Goal: Entertainment & Leisure: Consume media (video, audio)

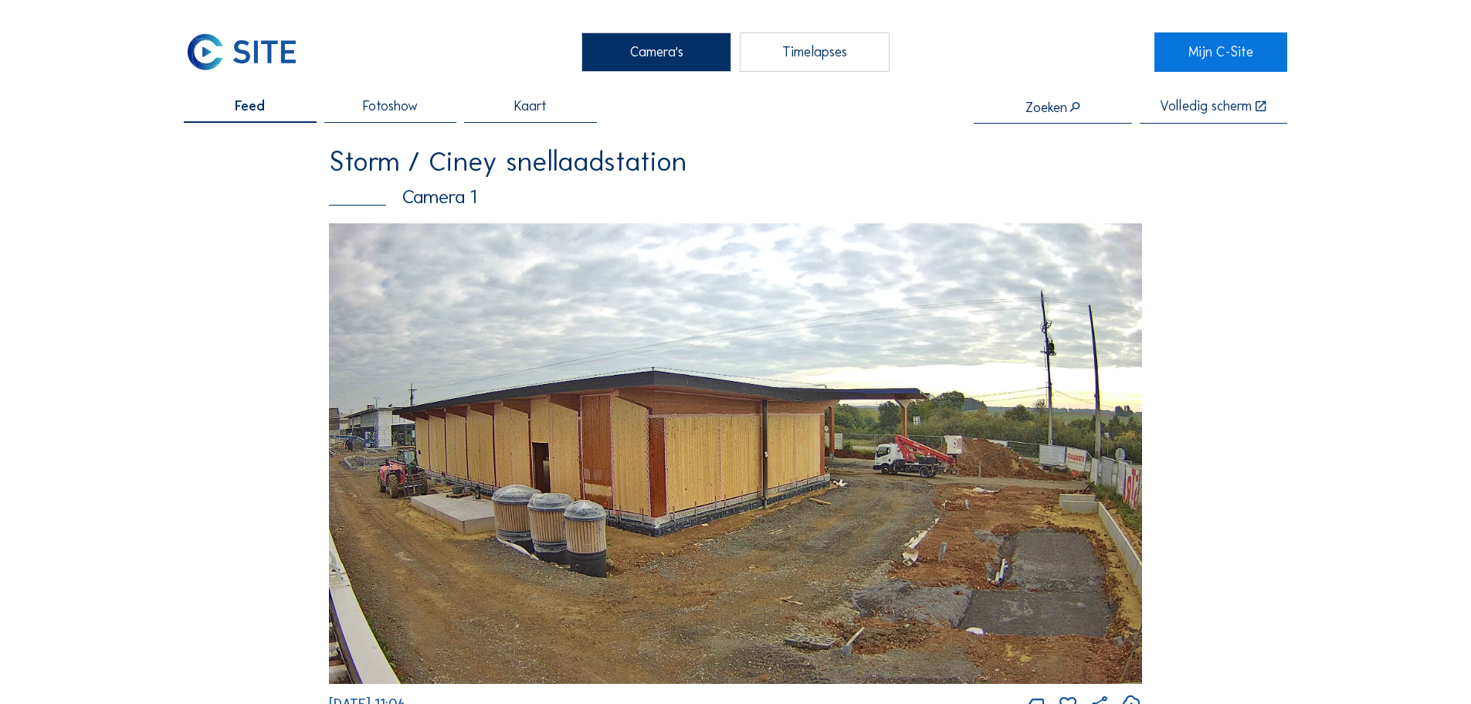
click at [830, 63] on div "Timelapses" at bounding box center [815, 51] width 150 height 39
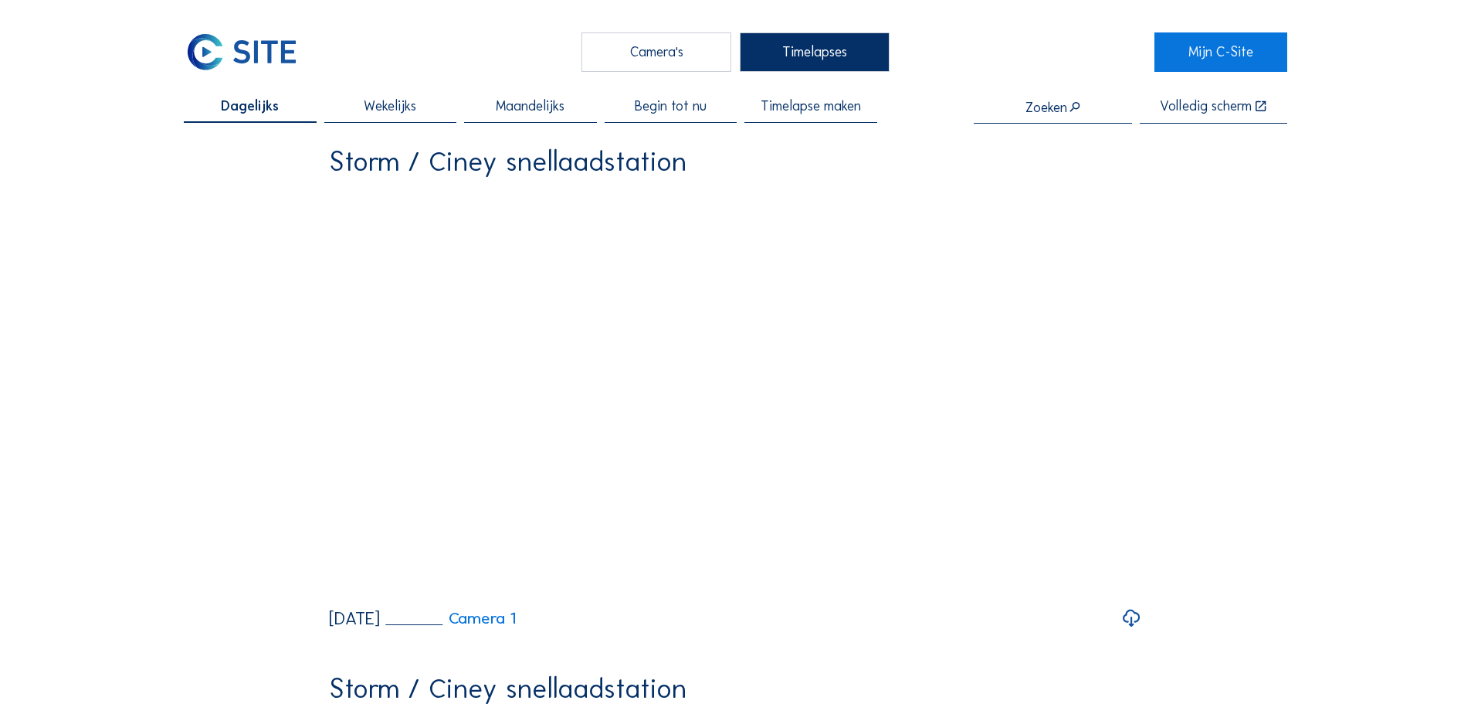
click at [674, 110] on span "Begin tot nu" at bounding box center [671, 107] width 72 height 14
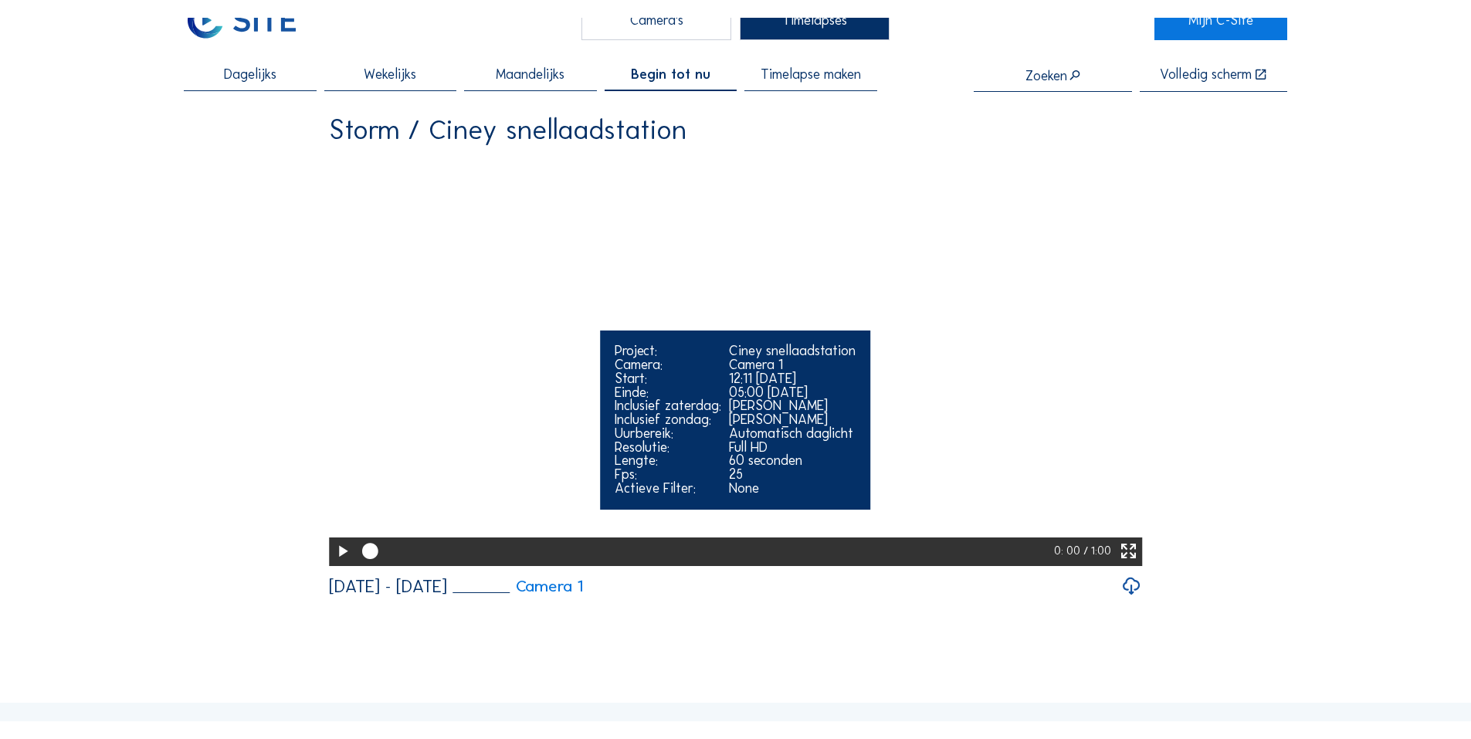
scroll to position [77, 0]
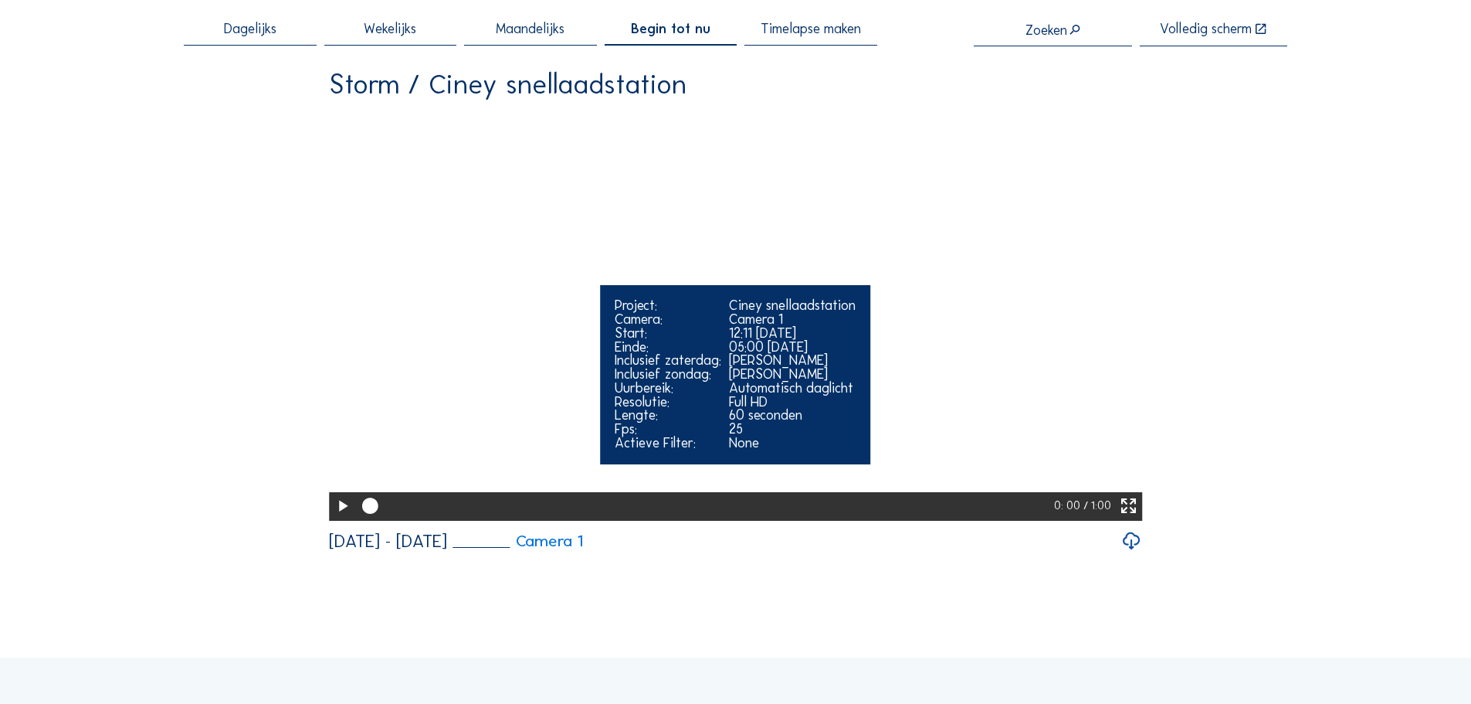
click at [337, 518] on icon at bounding box center [342, 506] width 19 height 24
